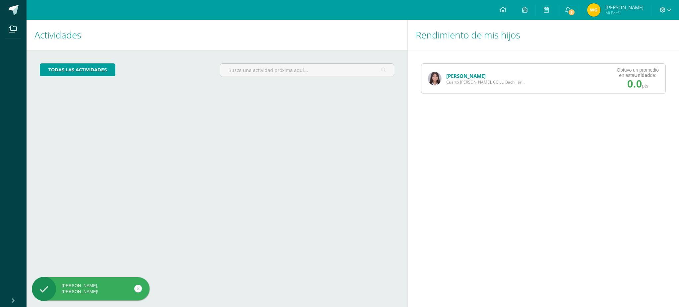
click at [456, 73] on link "[PERSON_NAME]" at bounding box center [465, 76] width 39 height 7
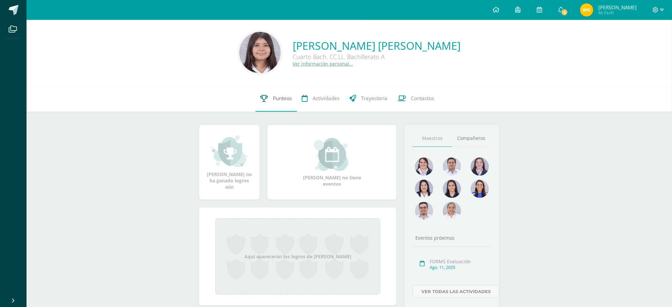
click at [285, 109] on link "Punteos" at bounding box center [276, 98] width 41 height 27
click at [275, 100] on span "Punteos" at bounding box center [282, 98] width 19 height 7
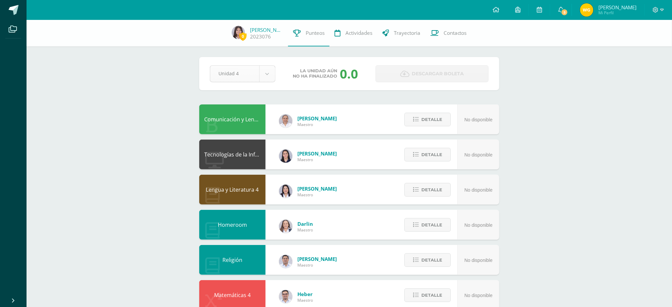
click at [268, 74] on body "Archivos Cerrar panel Configuración Cerrar sesión Werner Ivan Mi Perfil 5 5 Avi…" at bounding box center [336, 267] width 672 height 534
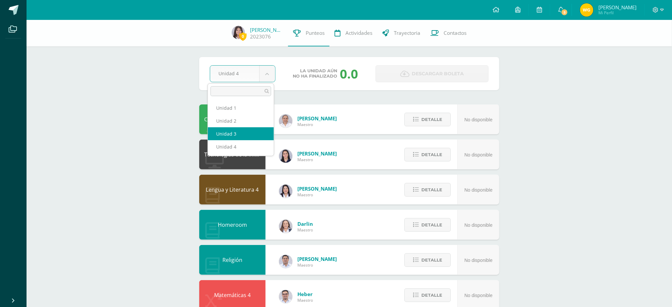
select select "Unidad 3"
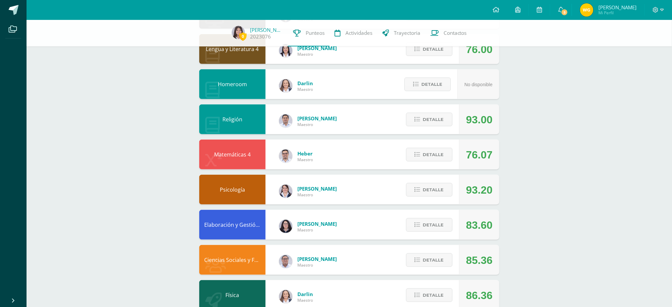
scroll to position [221, 0]
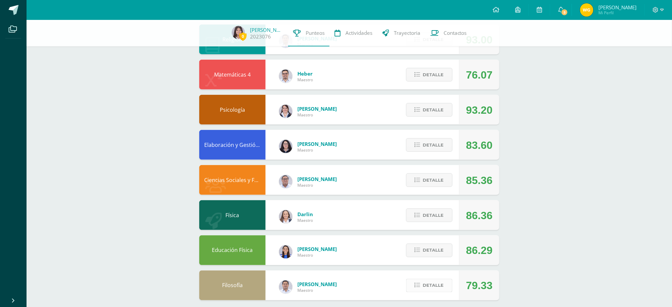
click at [439, 280] on span "Detalle" at bounding box center [433, 286] width 21 height 12
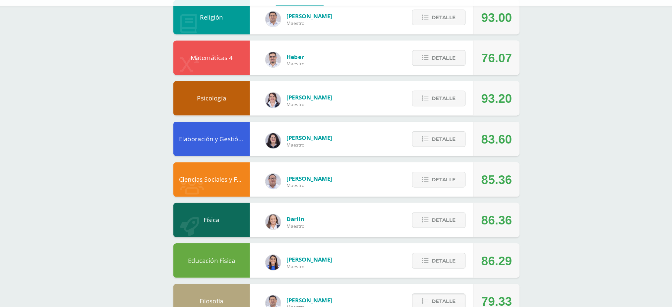
scroll to position [204, 0]
click at [426, 163] on span "Detalle" at bounding box center [433, 161] width 21 height 12
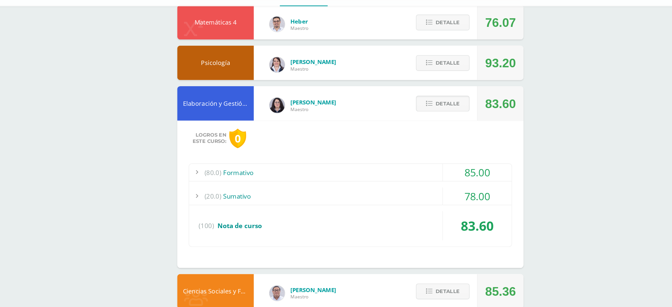
scroll to position [235, 0]
click at [248, 215] on div "(80.0) Formativo 85.00 Dramatización grupal: Personas indispensables en la real…" at bounding box center [349, 218] width 280 height 72
click at [247, 203] on div "(20.0) [GEOGRAPHIC_DATA]" at bounding box center [350, 210] width 280 height 15
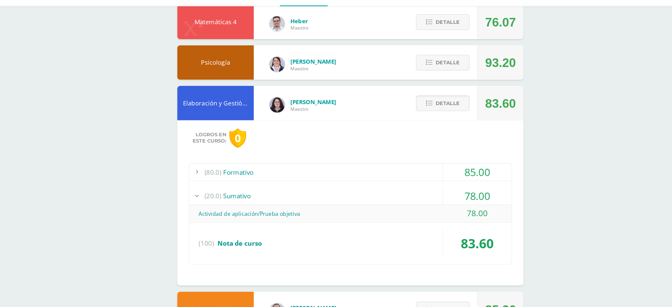
click at [247, 203] on div "(20.0) [GEOGRAPHIC_DATA]" at bounding box center [350, 210] width 280 height 15
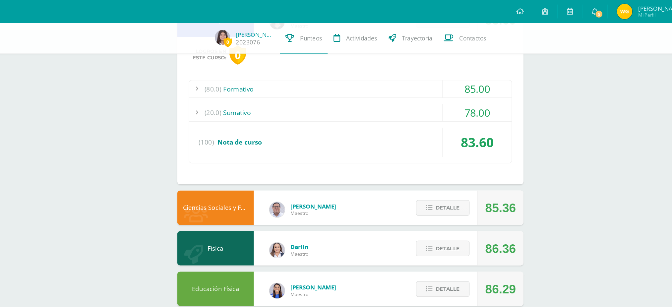
scroll to position [348, 0]
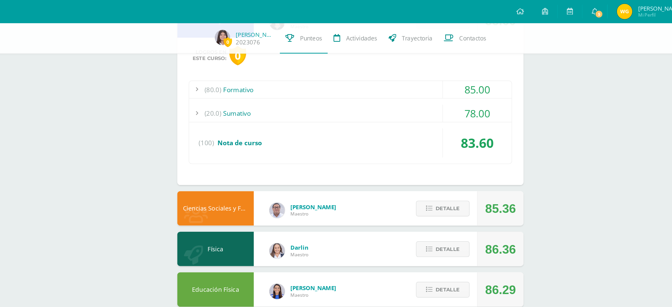
click at [245, 81] on div "(80.0) Formativo 85.00 Dramatización grupal: Personas indispensables en la real…" at bounding box center [349, 106] width 280 height 72
click at [244, 80] on div "(80.0) Formativo" at bounding box center [350, 77] width 280 height 15
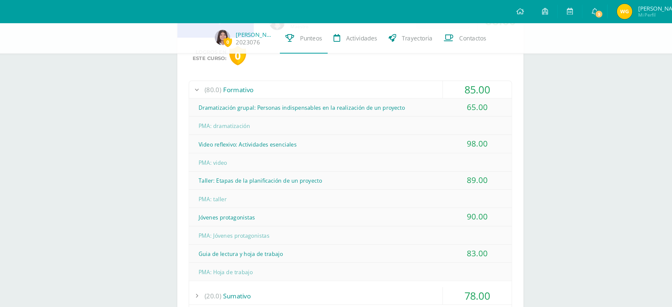
click at [244, 79] on div "(80.0) Formativo" at bounding box center [350, 77] width 280 height 15
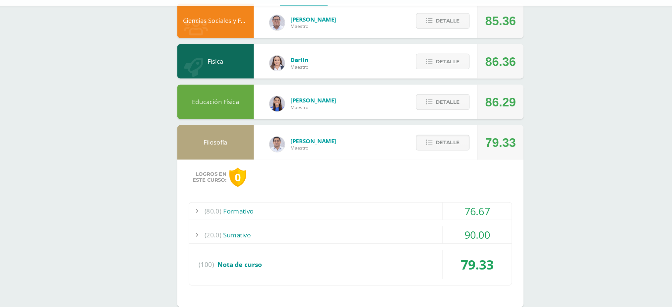
scroll to position [474, 0]
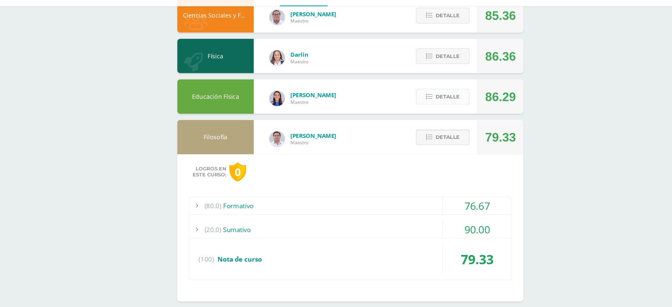
click at [415, 118] on button "Detalle" at bounding box center [429, 125] width 46 height 14
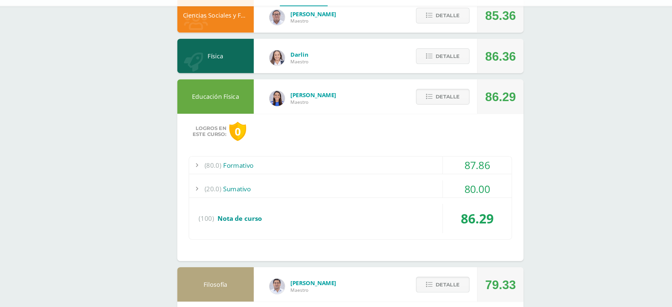
click at [238, 197] on div "(20.0) [GEOGRAPHIC_DATA]" at bounding box center [350, 204] width 280 height 15
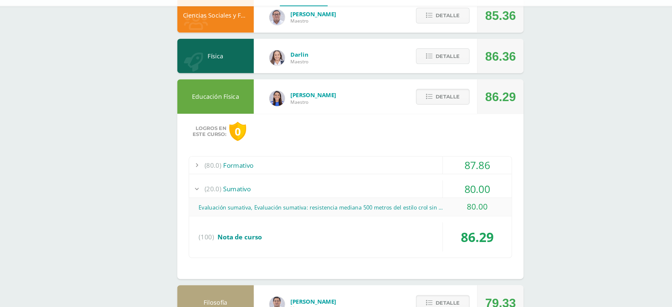
click at [238, 197] on div "(20.0) [GEOGRAPHIC_DATA]" at bounding box center [350, 204] width 280 height 15
